Goal: Task Accomplishment & Management: Manage account settings

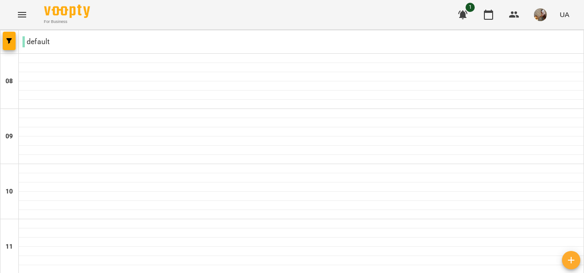
scroll to position [613, 0]
type input "**********"
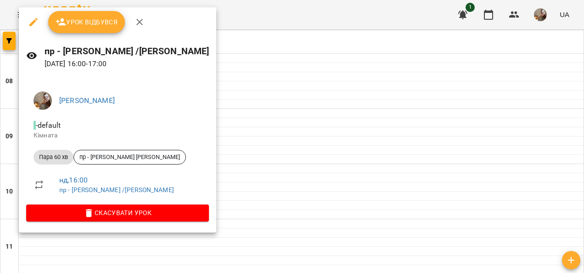
click at [101, 24] on span "Урок відбувся" at bounding box center [87, 22] width 62 height 11
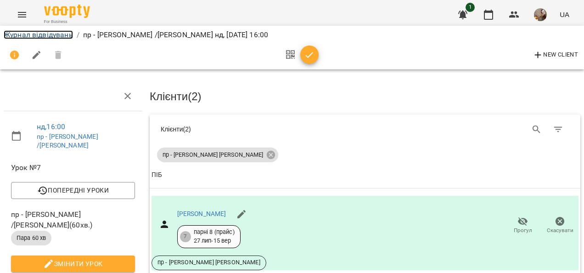
click at [69, 32] on link "Журнал відвідувань" at bounding box center [38, 34] width 69 height 9
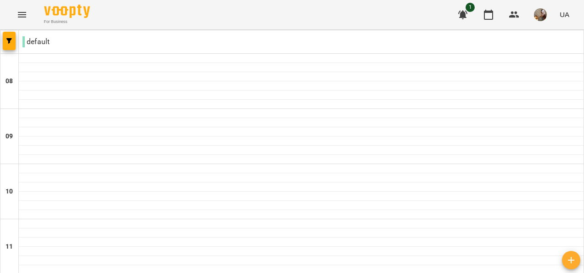
scroll to position [229, 0]
type input "**********"
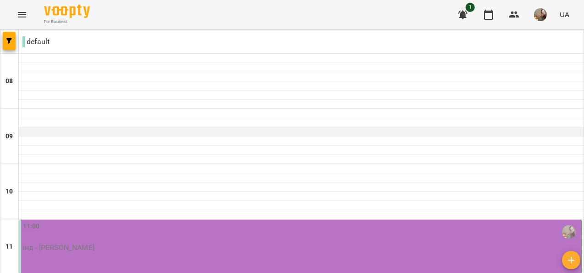
scroll to position [184, 0]
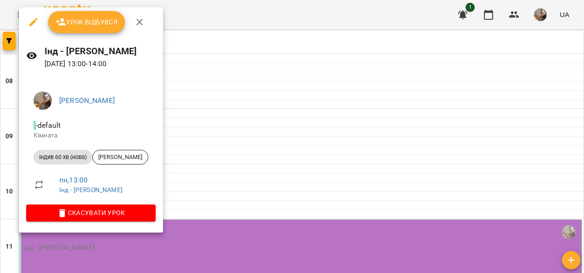
click at [85, 28] on span "Урок відбувся" at bounding box center [87, 22] width 62 height 11
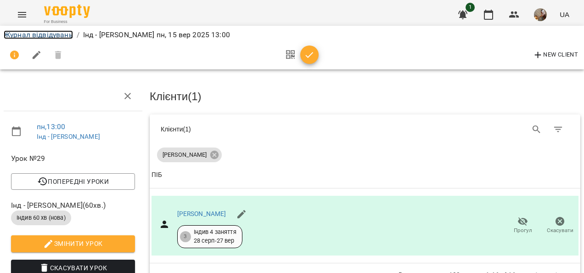
click at [58, 34] on link "Журнал відвідувань" at bounding box center [38, 34] width 69 height 9
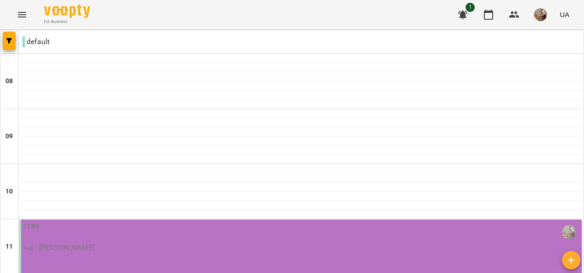
scroll to position [138, 0]
click at [134, 221] on div "11:00 інд - [PERSON_NAME]" at bounding box center [301, 236] width 556 height 30
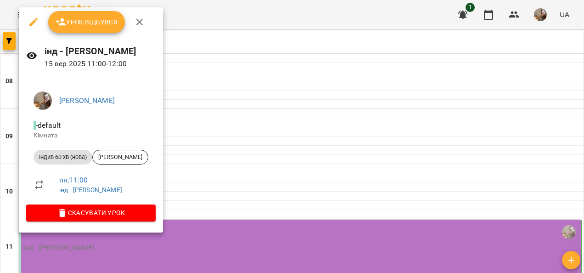
click at [115, 26] on span "Урок відбувся" at bounding box center [87, 22] width 62 height 11
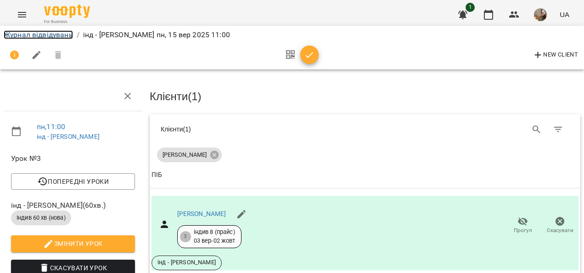
click at [46, 35] on link "Журнал відвідувань" at bounding box center [38, 34] width 69 height 9
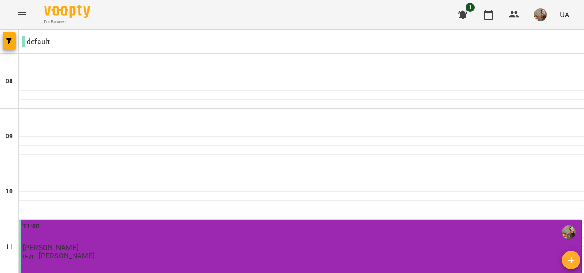
scroll to position [613, 0]
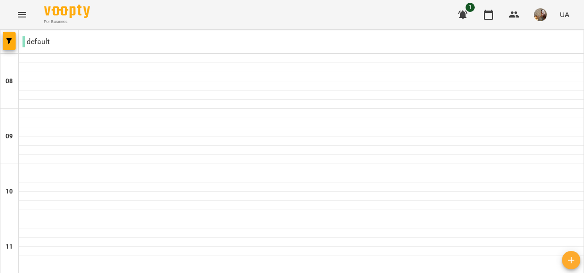
scroll to position [0, 0]
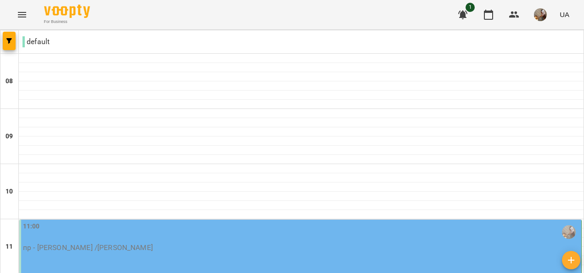
scroll to position [229, 0]
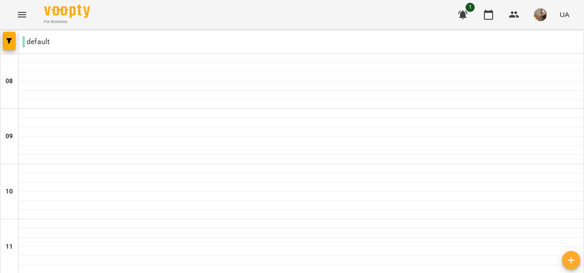
scroll to position [138, 0]
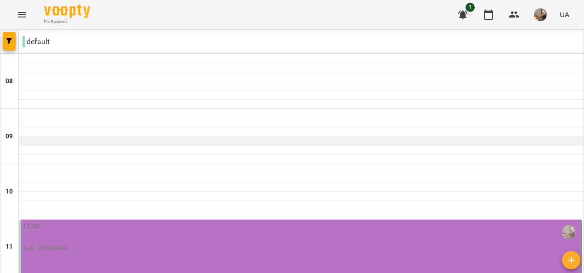
scroll to position [367, 0]
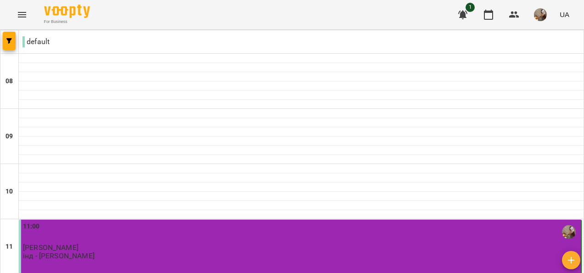
scroll to position [597, 0]
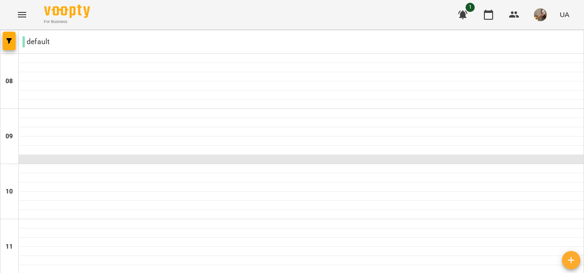
scroll to position [413, 0]
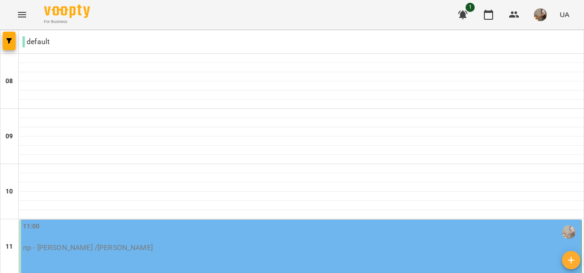
scroll to position [613, 0]
